Goal: Transaction & Acquisition: Purchase product/service

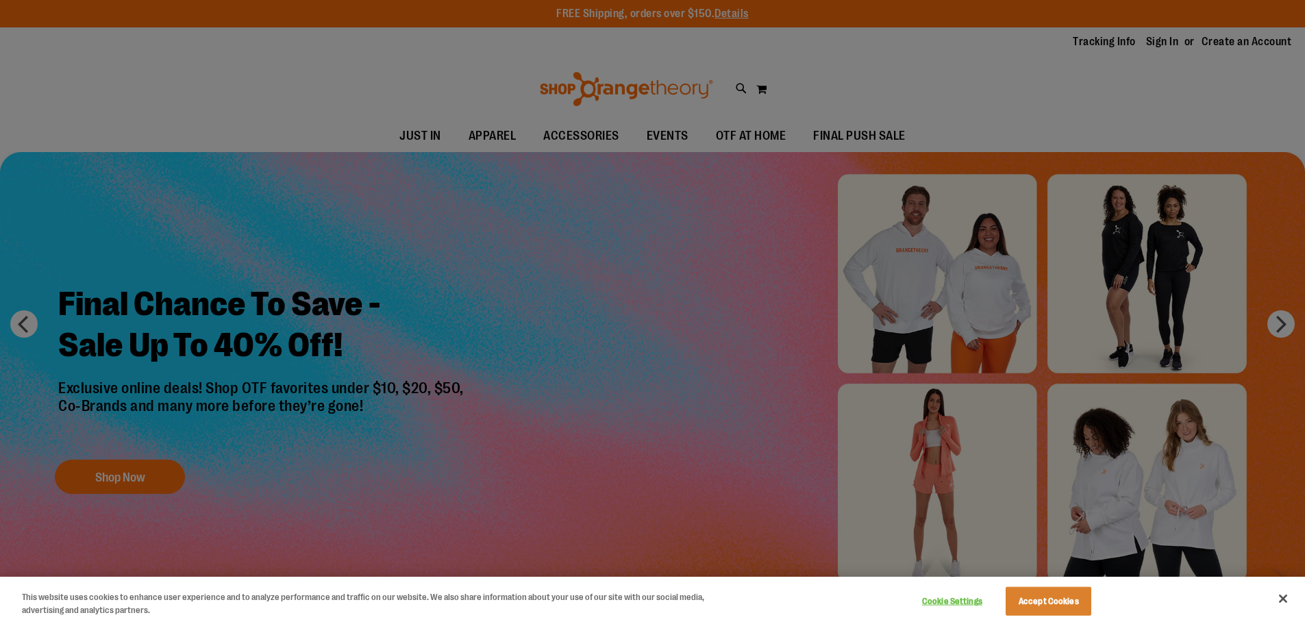
click at [919, 99] on div at bounding box center [652, 312] width 1305 height 624
click at [1041, 605] on button "Accept Cookies" at bounding box center [1049, 601] width 86 height 29
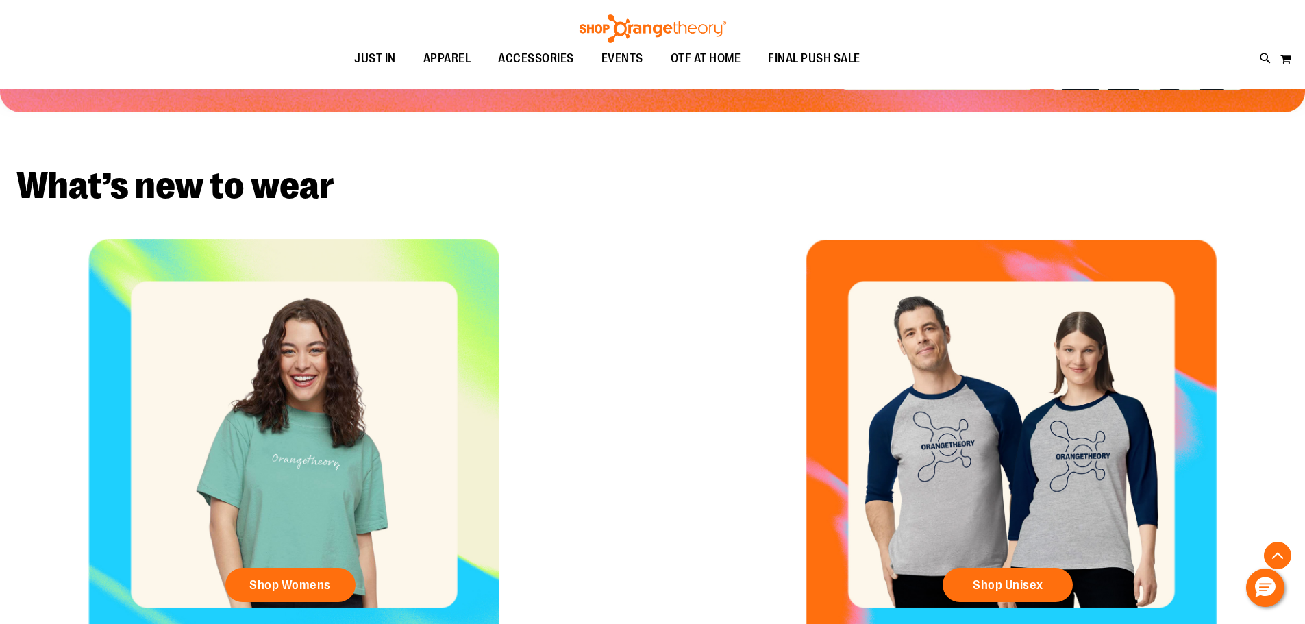
scroll to position [506, 0]
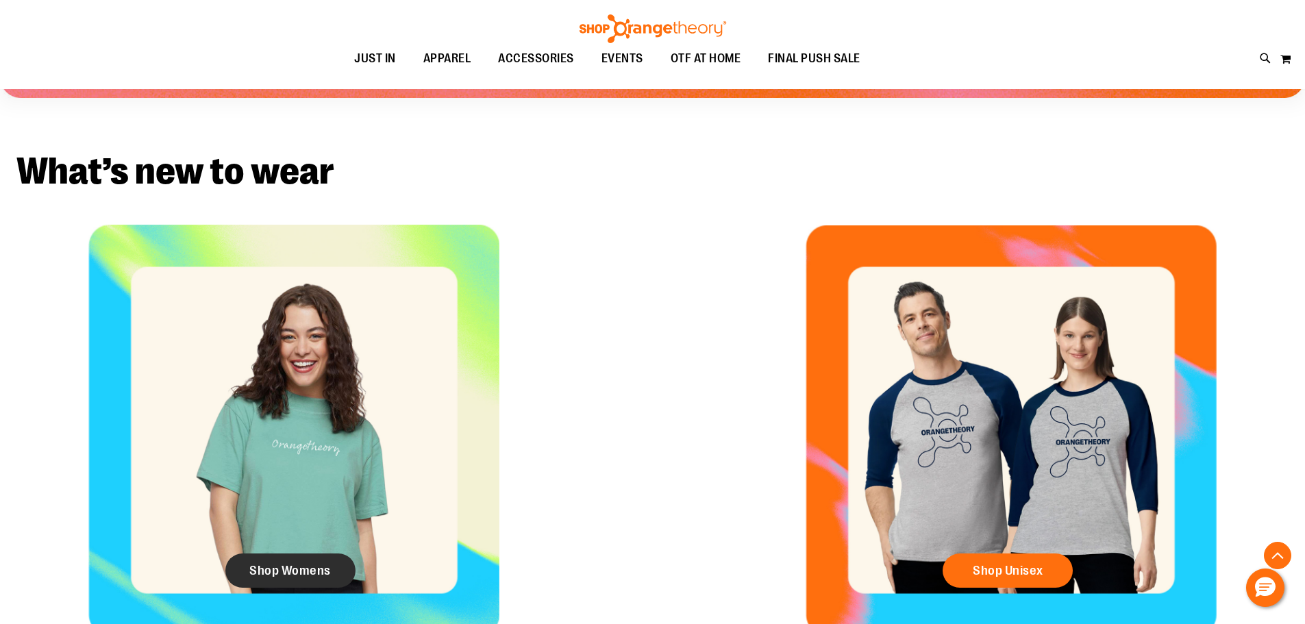
click at [295, 573] on span "Shop Womens" at bounding box center [290, 570] width 82 height 15
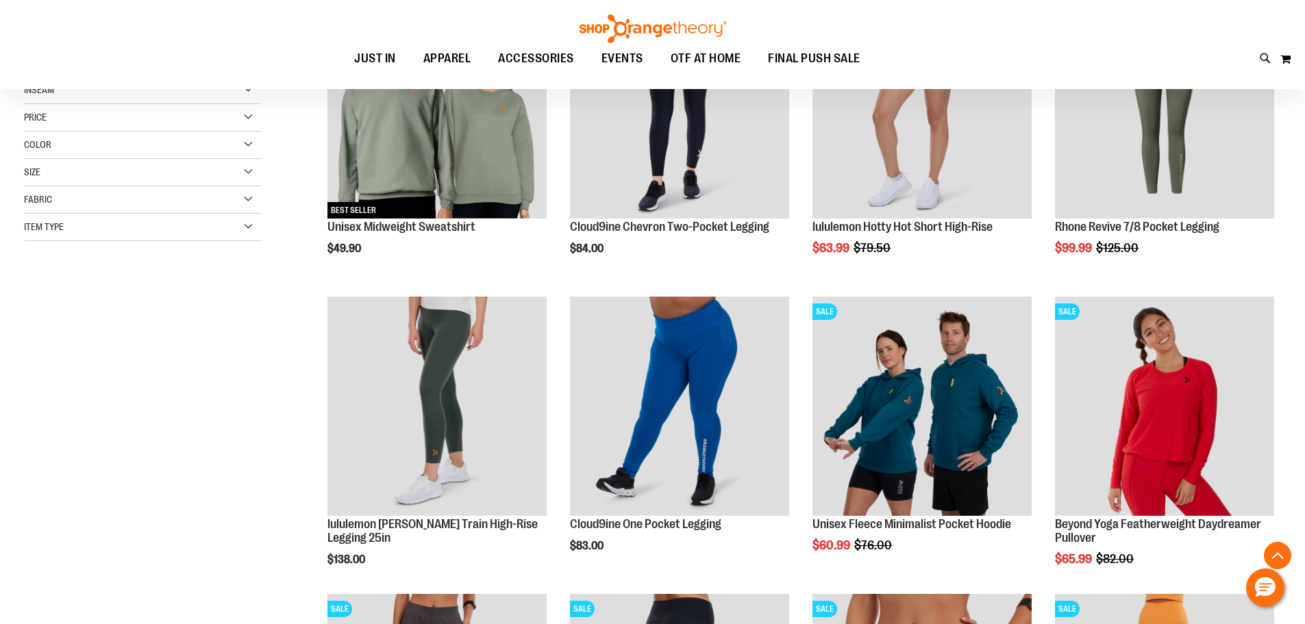
scroll to position [282, 0]
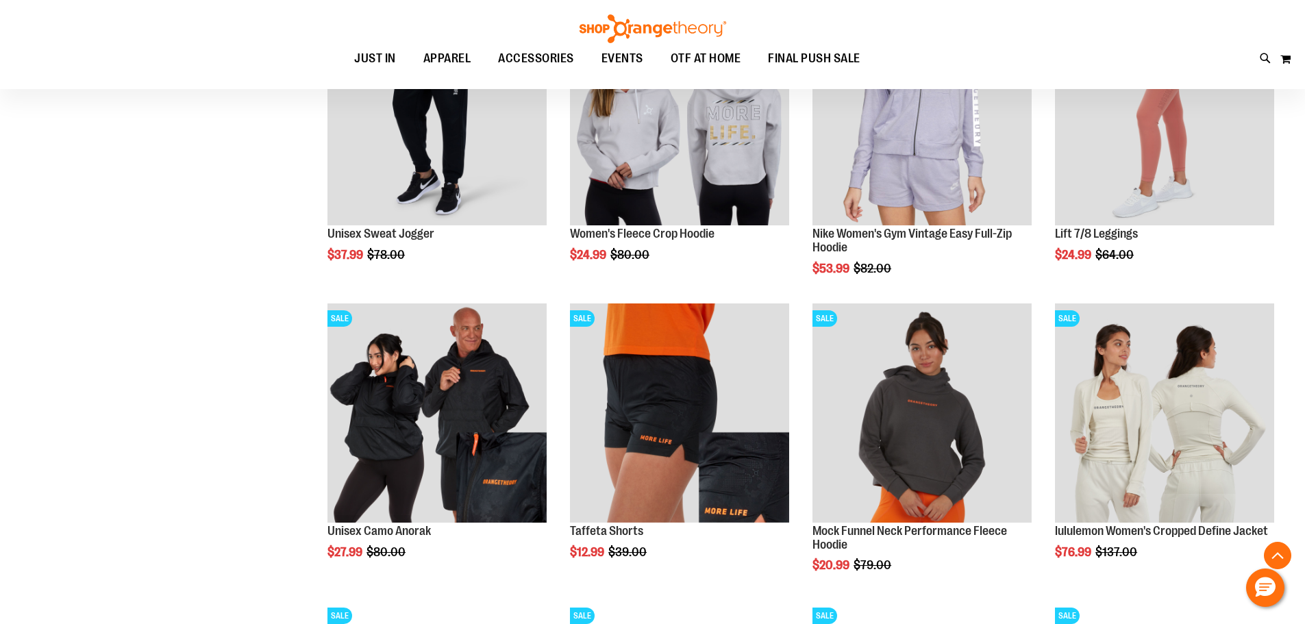
scroll to position [1170, 0]
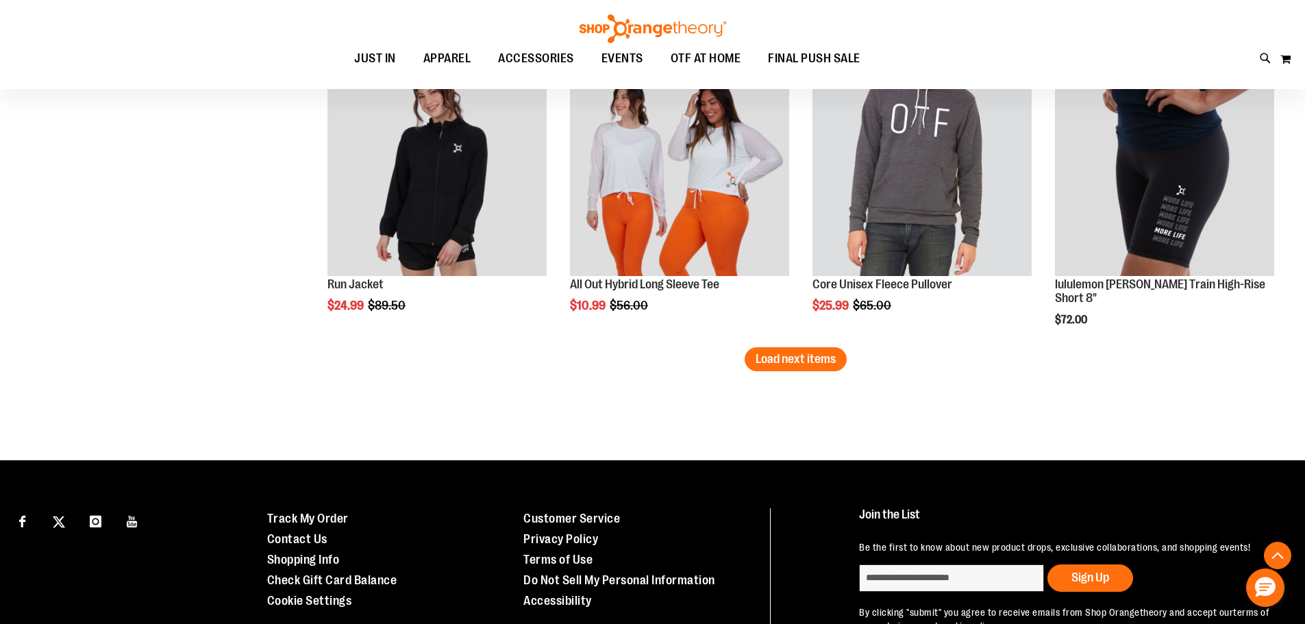
scroll to position [2644, 0]
